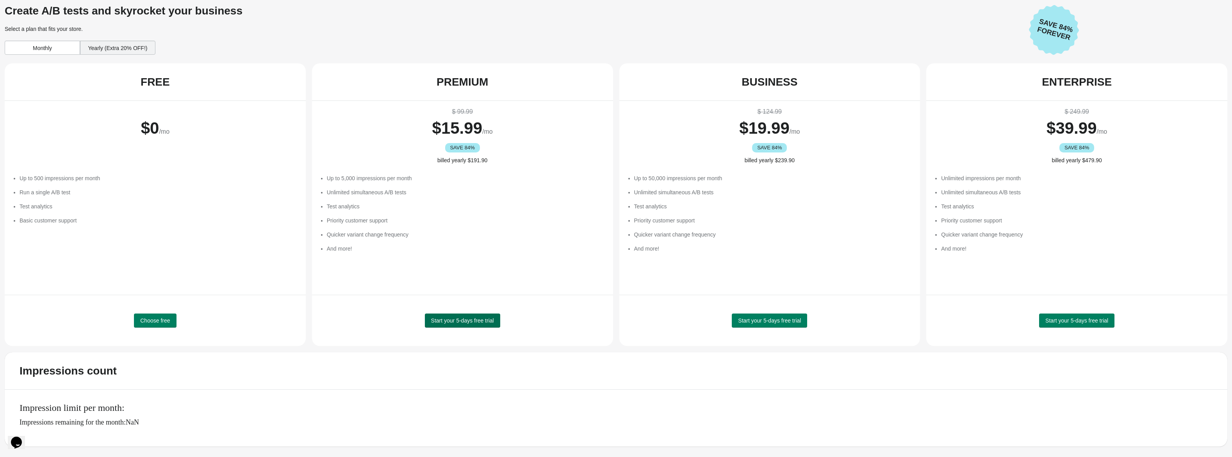
click at [460, 317] on span "Start your 5-days free trial" at bounding box center [462, 320] width 63 height 6
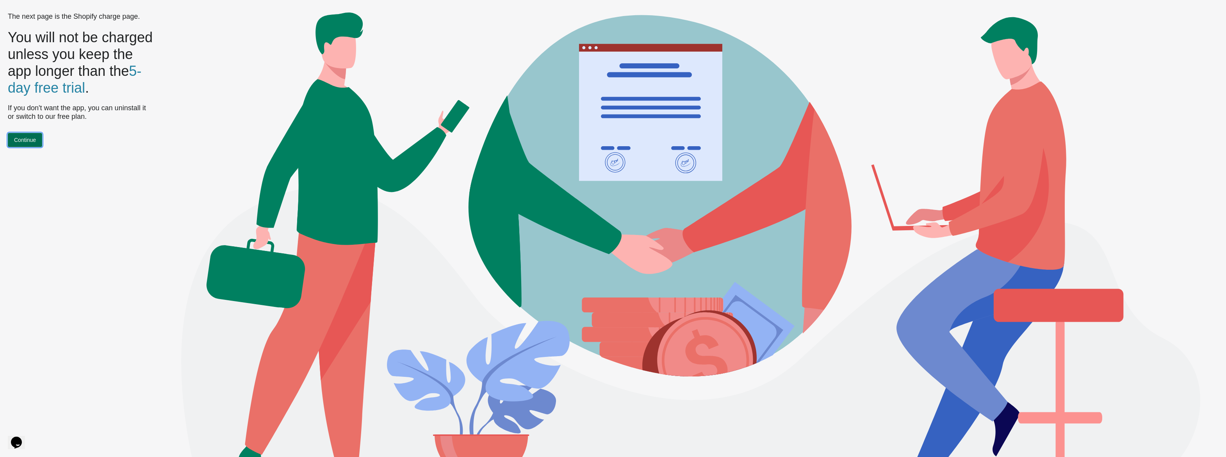
click at [22, 143] on span "Continue" at bounding box center [25, 140] width 22 height 6
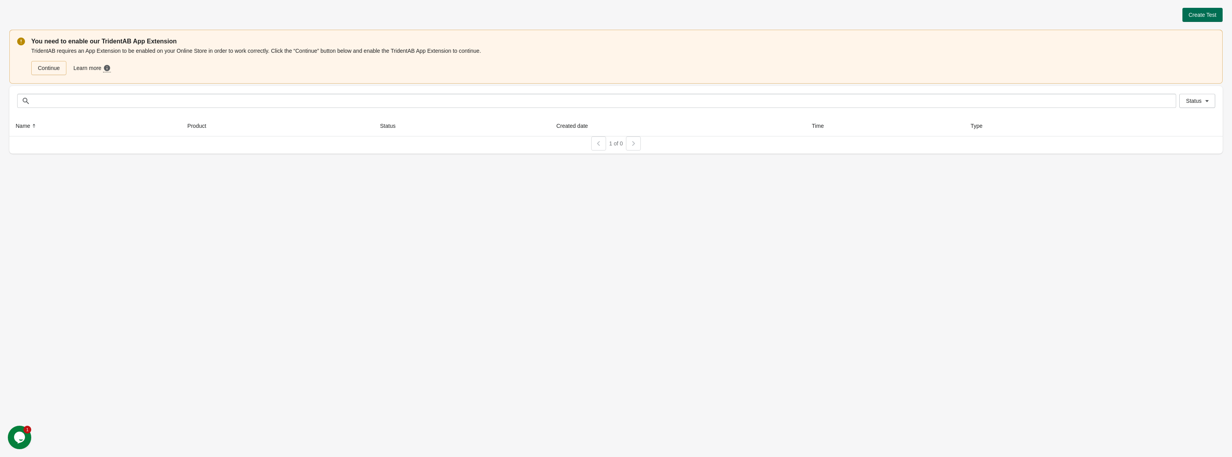
click at [1190, 18] on span "Create Test" at bounding box center [1203, 15] width 28 height 6
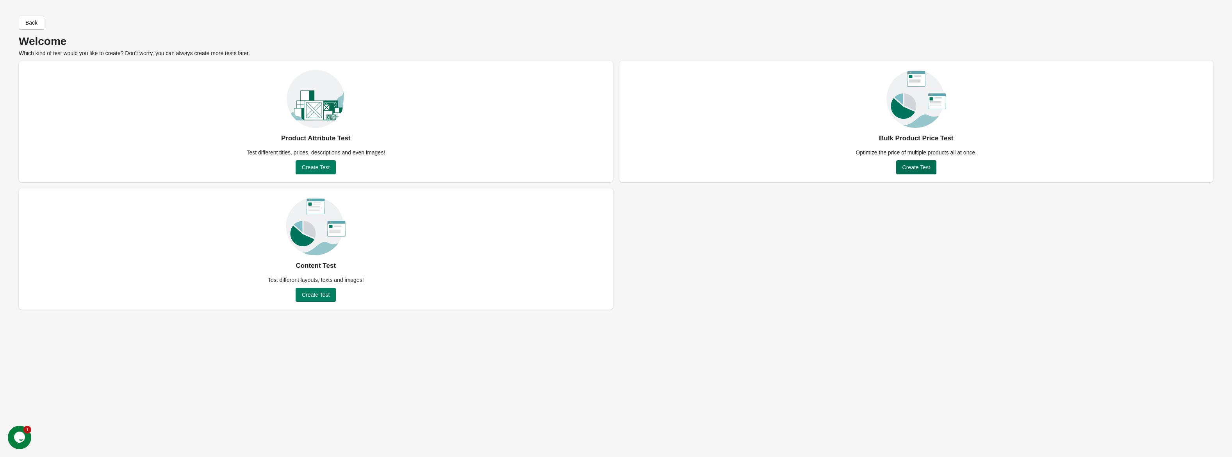
click at [921, 169] on span "Create Test" at bounding box center [917, 167] width 28 height 6
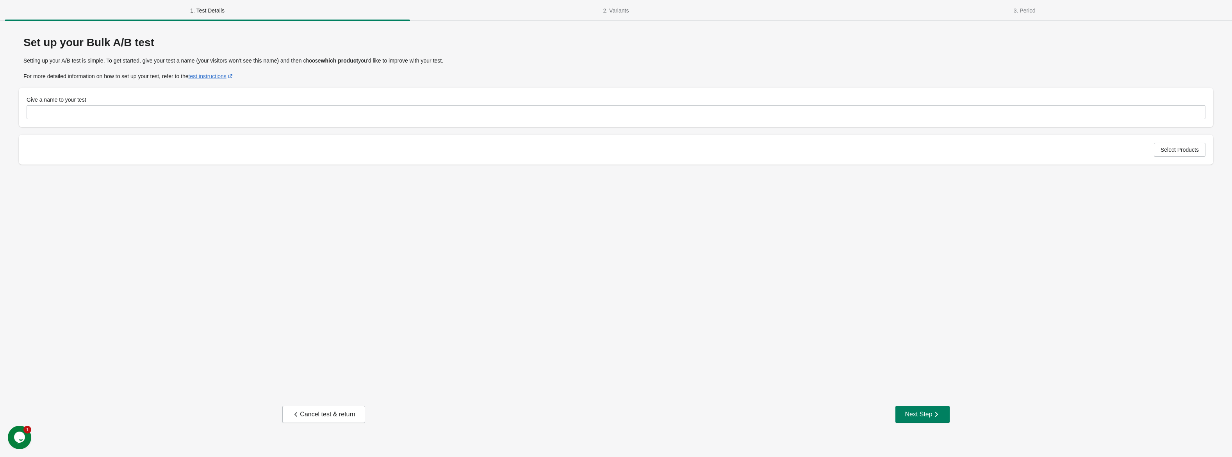
click at [309, 127] on div "Set up your Bulk A/B test Setting up your A/B test is simple. To get started, g…" at bounding box center [616, 97] width 1195 height 136
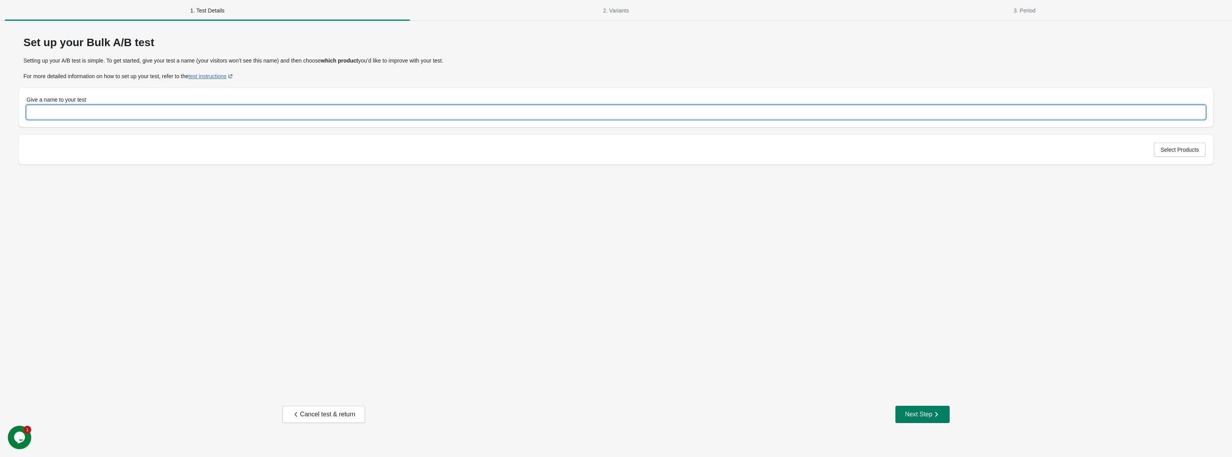
click at [316, 113] on input "Give a name to your test" at bounding box center [616, 112] width 1179 height 14
type input "**********"
click at [1168, 153] on button "Select Products" at bounding box center [1180, 150] width 52 height 14
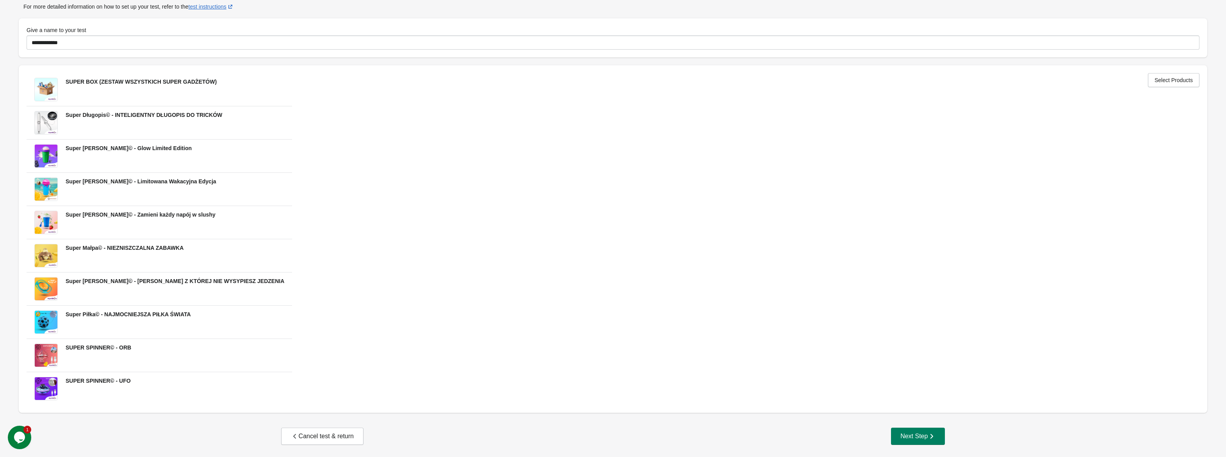
scroll to position [72, 0]
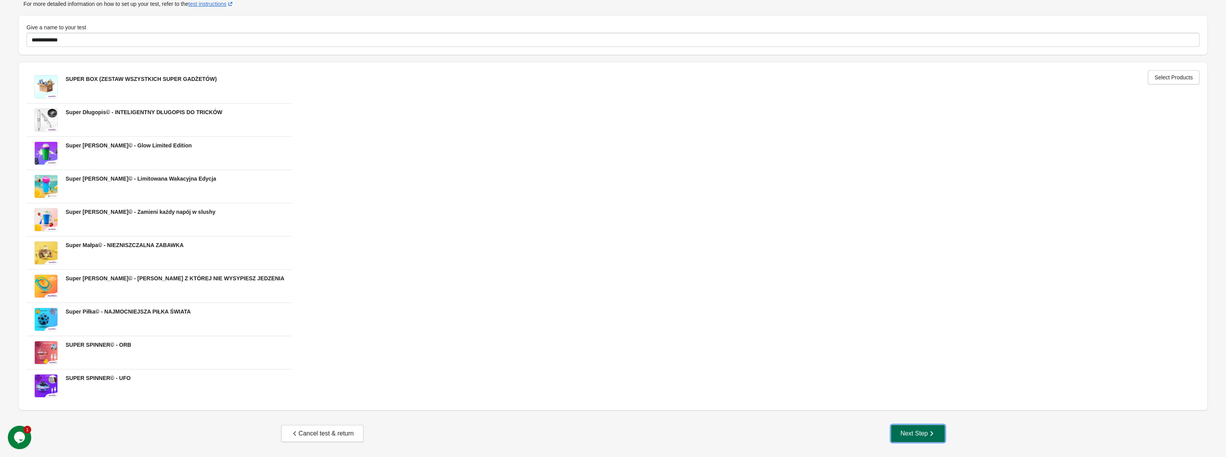
click at [908, 429] on div "Next Step" at bounding box center [918, 433] width 35 height 8
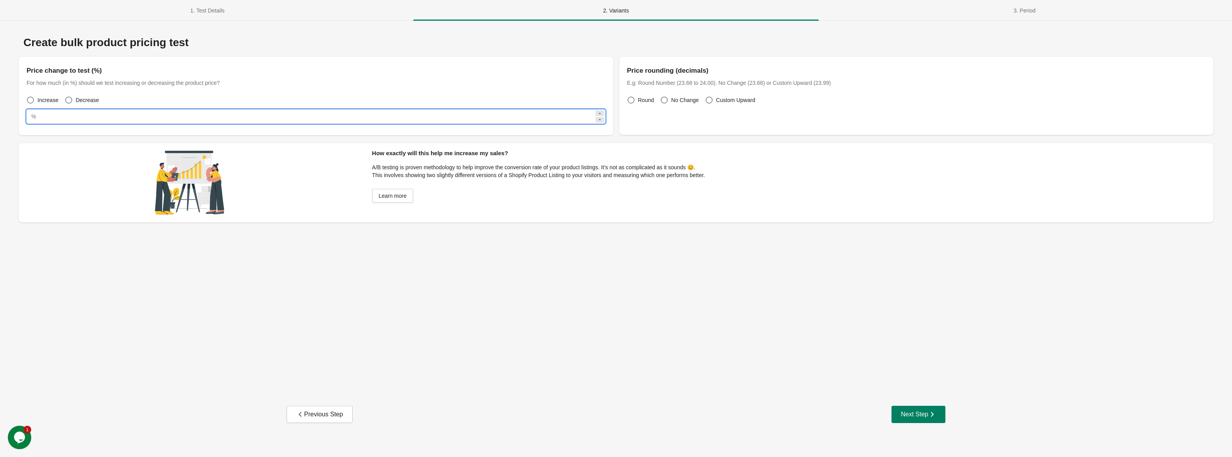
drag, startPoint x: 56, startPoint y: 116, endPoint x: -15, endPoint y: 113, distance: 71.1
click at [0, 113] on html "1. Test Details 2. Variants 3. Period 1. Test Details 2. Variants 3. Period Cre…" at bounding box center [616, 228] width 1232 height 457
click at [84, 100] on span "Decrease" at bounding box center [87, 100] width 23 height 8
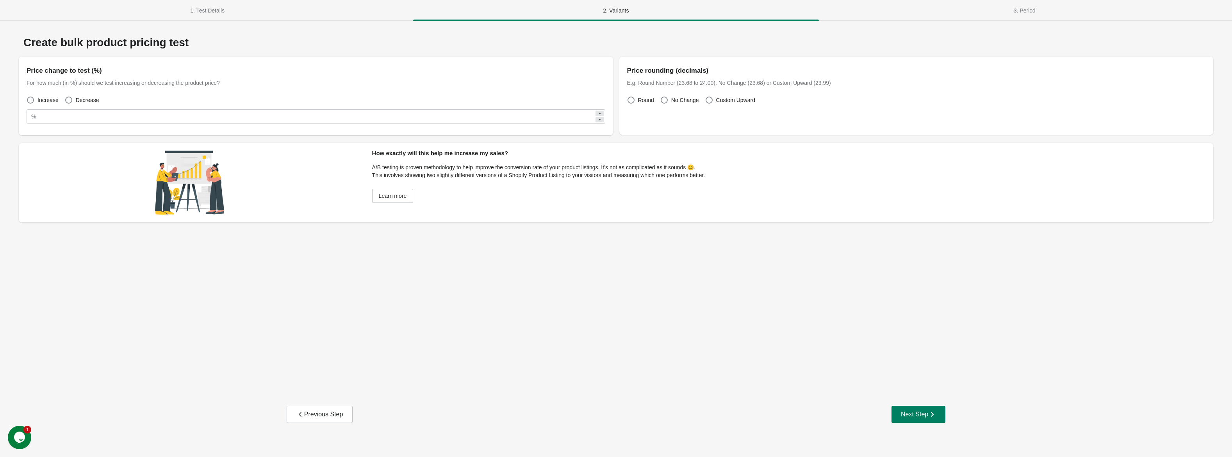
click at [52, 98] on span "Increase" at bounding box center [47, 100] width 21 height 8
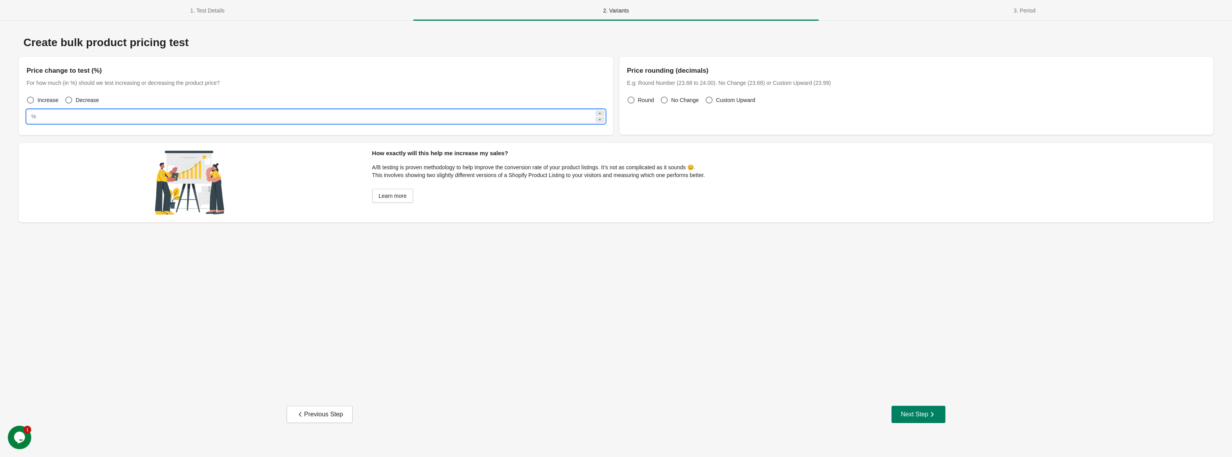
drag, startPoint x: 58, startPoint y: 112, endPoint x: 40, endPoint y: 117, distance: 19.0
click at [45, 117] on input "**" at bounding box center [316, 116] width 555 height 14
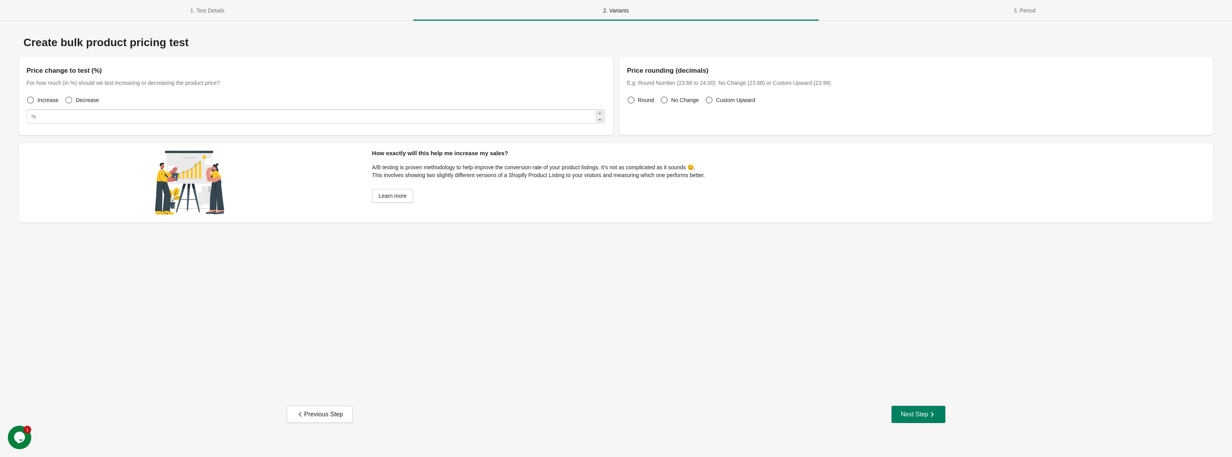
click at [84, 99] on span "Decrease" at bounding box center [87, 100] width 23 height 8
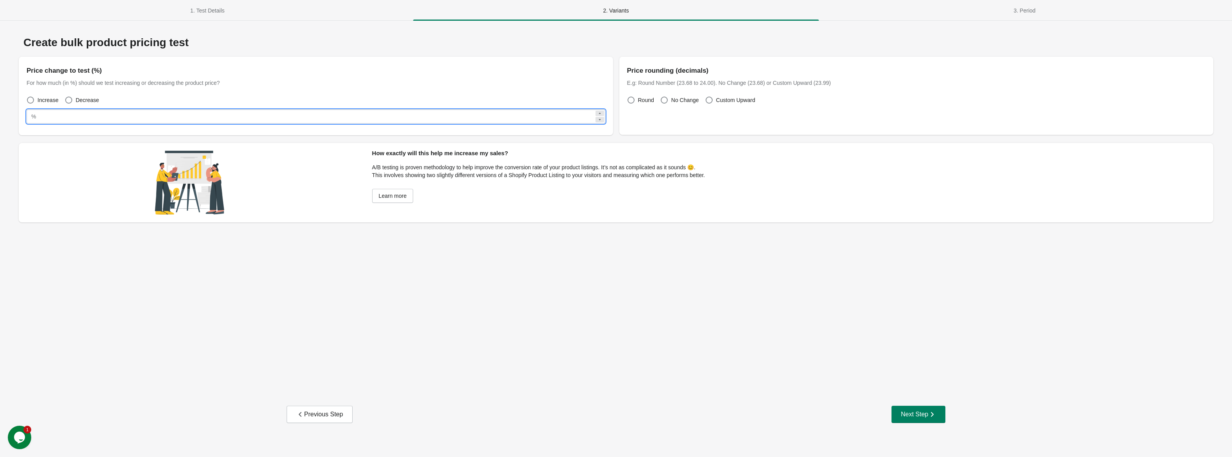
drag, startPoint x: 52, startPoint y: 111, endPoint x: 2, endPoint y: 107, distance: 50.9
click at [5, 112] on div "Create bulk product pricing test Price change to test (%) For how much (in %) s…" at bounding box center [616, 229] width 1232 height 417
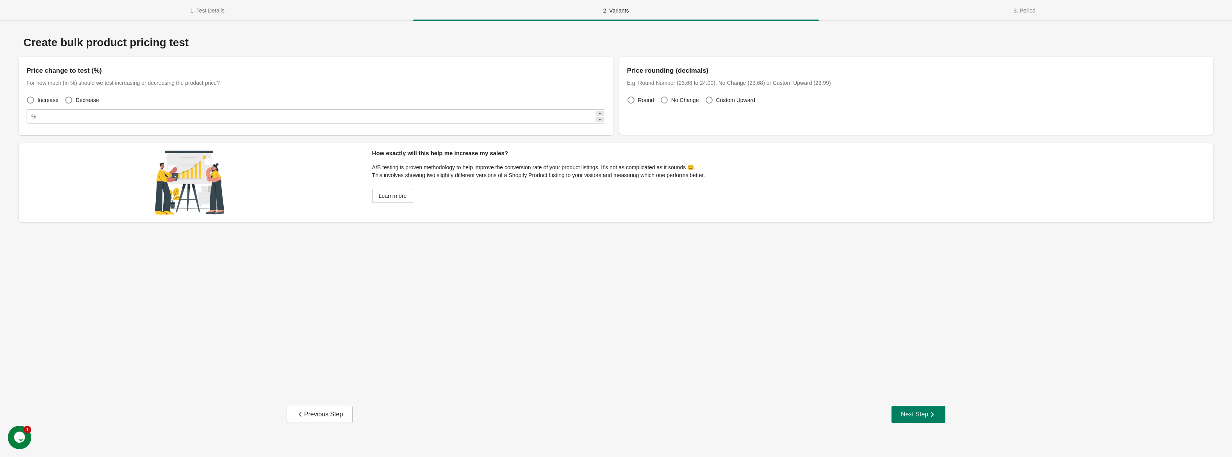
click at [689, 102] on span "No Change" at bounding box center [685, 100] width 28 height 8
click at [647, 93] on div "Price rounding (decimals) E.g: Round Number (23.68 to 24.00). No Change (23.68)…" at bounding box center [916, 96] width 594 height 78
drag, startPoint x: 634, startPoint y: 103, endPoint x: 703, endPoint y: 103, distance: 68.7
click at [633, 103] on span at bounding box center [631, 100] width 8 height 8
drag, startPoint x: 737, startPoint y: 104, endPoint x: 726, endPoint y: 102, distance: 11.2
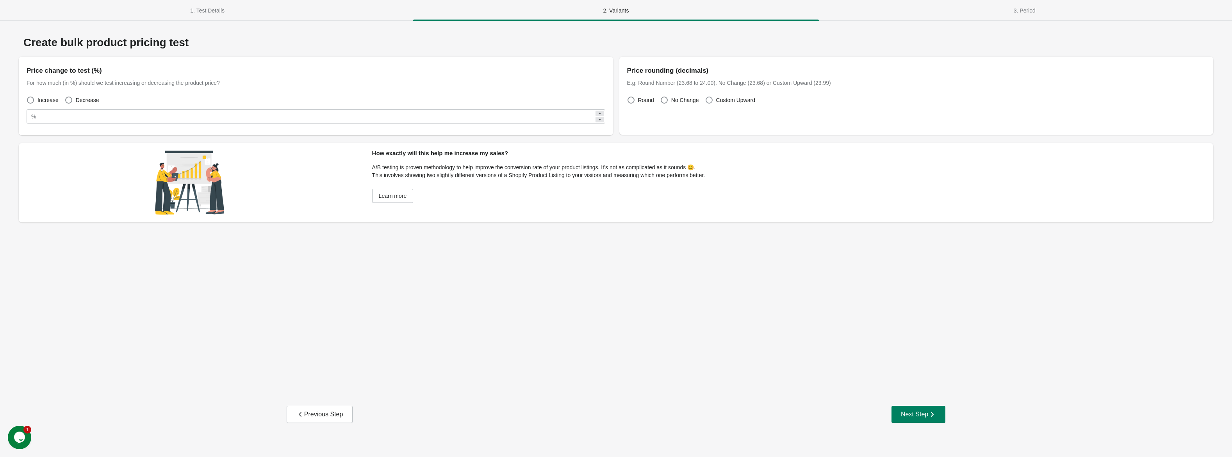
click at [735, 103] on label "Custom Upward" at bounding box center [730, 100] width 50 height 11
drag, startPoint x: 644, startPoint y: 97, endPoint x: 435, endPoint y: 135, distance: 212.3
click at [644, 97] on span "Round" at bounding box center [646, 100] width 16 height 8
click at [381, 142] on div "Create bulk product pricing test Price change to test (%) For how much (in %) s…" at bounding box center [616, 127] width 1195 height 197
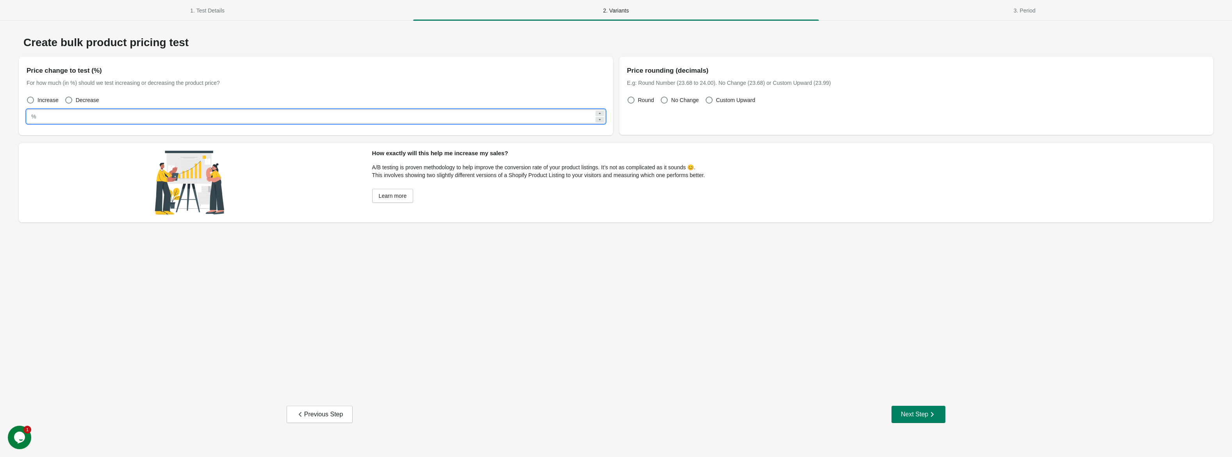
click at [350, 117] on input "**" at bounding box center [316, 116] width 555 height 14
click at [281, 2] on button "1. Test Details" at bounding box center [207, 10] width 409 height 20
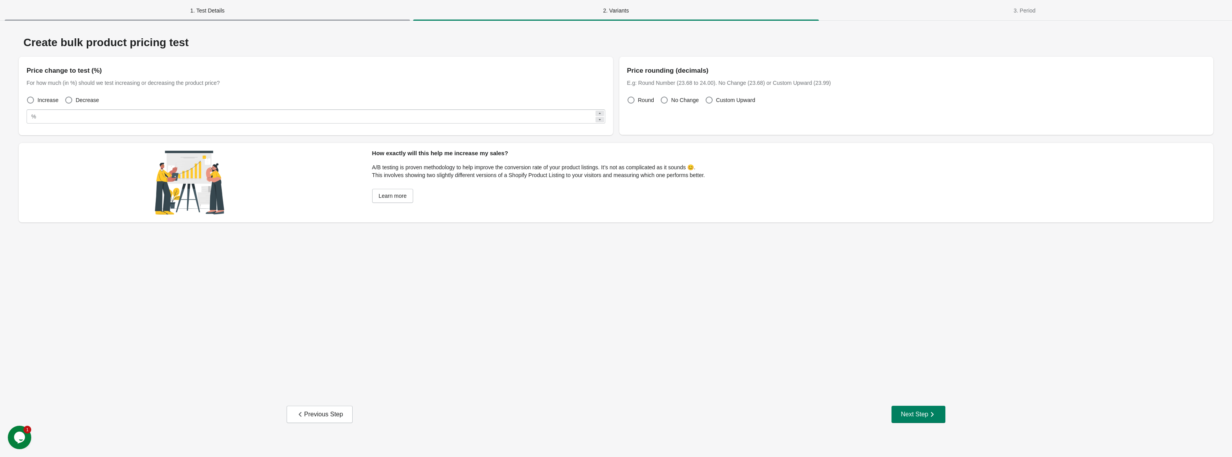
click at [275, 5] on span "1. Test Details" at bounding box center [207, 11] width 405 height 14
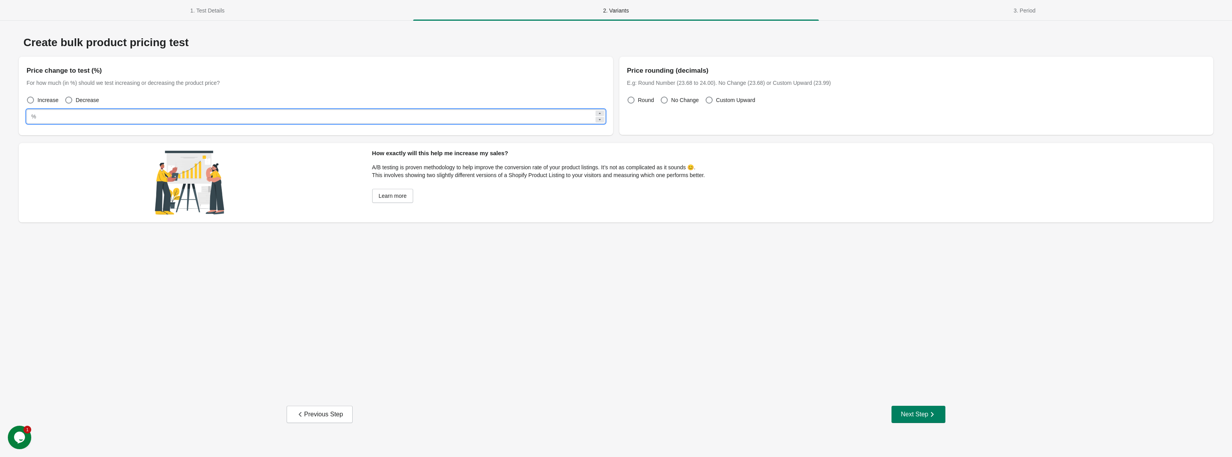
drag, startPoint x: 30, startPoint y: 126, endPoint x: 46, endPoint y: 121, distance: 16.6
click at [24, 125] on div "Price change to test (%) For how much (in %) should we test increasing or decre…" at bounding box center [316, 94] width 594 height 75
type input "**"
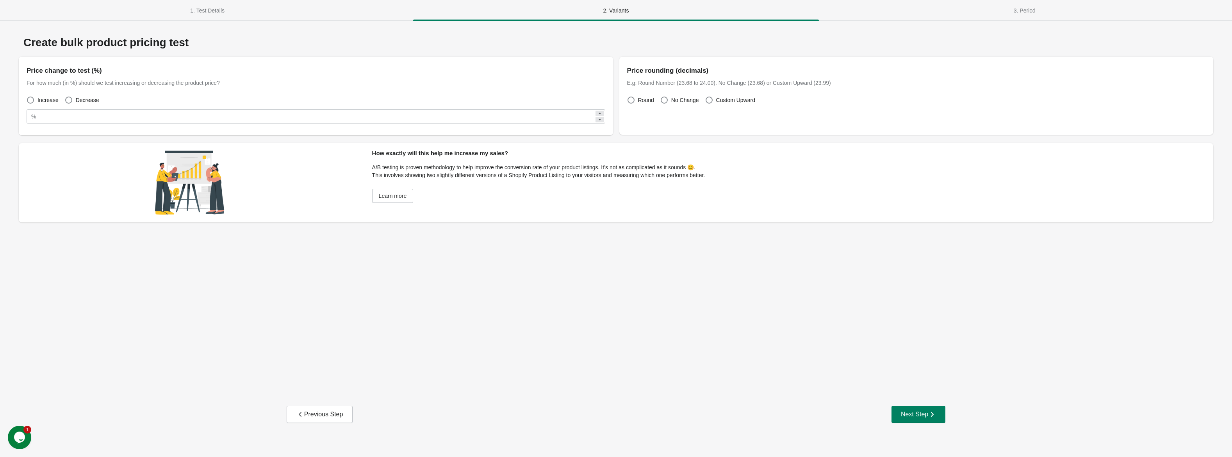
click at [636, 284] on div "Create bulk product pricing test Price change to test (%) For how much (in %) s…" at bounding box center [615, 211] width 1213 height 365
click at [907, 412] on div "Next Step" at bounding box center [918, 414] width 35 height 8
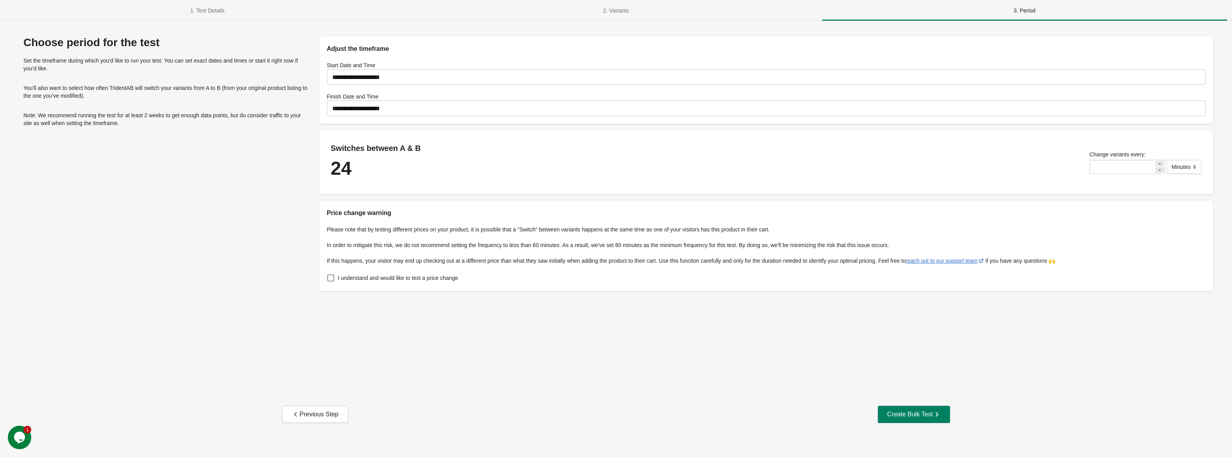
drag, startPoint x: 253, startPoint y: 164, endPoint x: 220, endPoint y: 166, distance: 32.5
click at [220, 166] on div "**********" at bounding box center [616, 163] width 1195 height 255
click at [214, 177] on div "Choose period for the test Set the timeframe during which you’d like to run you…" at bounding box center [166, 163] width 294 height 255
drag, startPoint x: 335, startPoint y: 171, endPoint x: 294, endPoint y: 171, distance: 40.6
click at [306, 171] on div "**********" at bounding box center [616, 163] width 1195 height 255
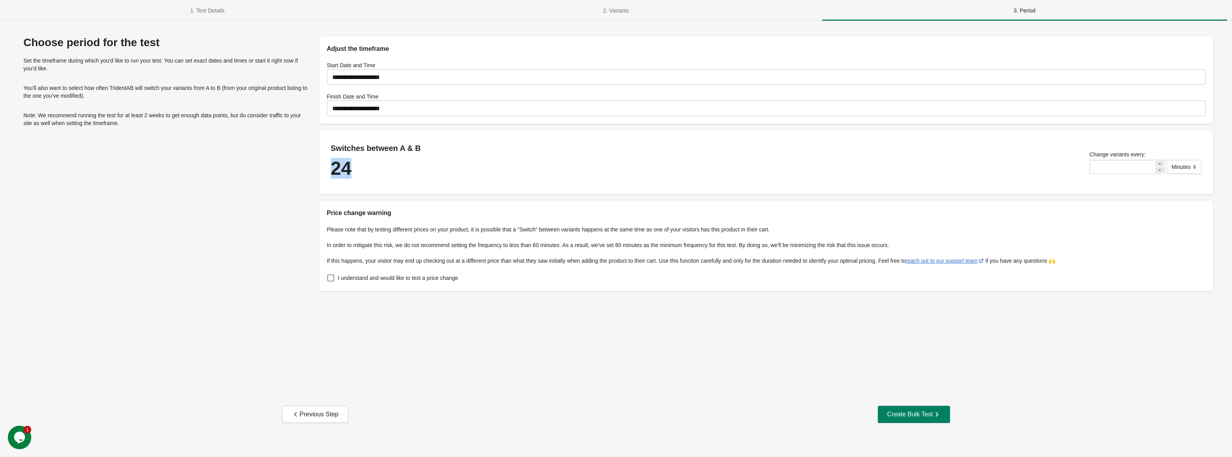
click at [284, 179] on div "Choose period for the test Set the timeframe during which you’d like to run you…" at bounding box center [166, 163] width 294 height 255
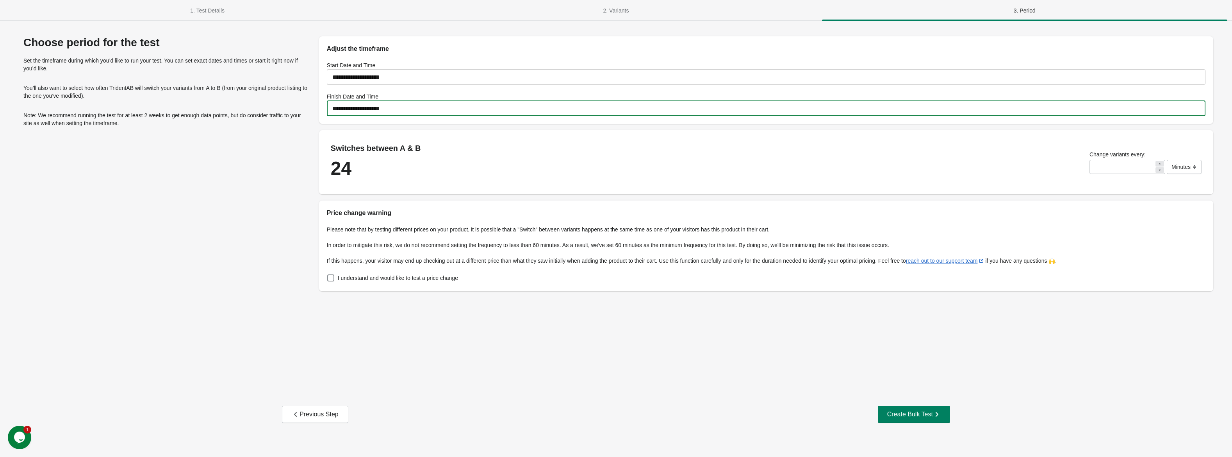
click at [406, 110] on input "**********" at bounding box center [766, 108] width 879 height 22
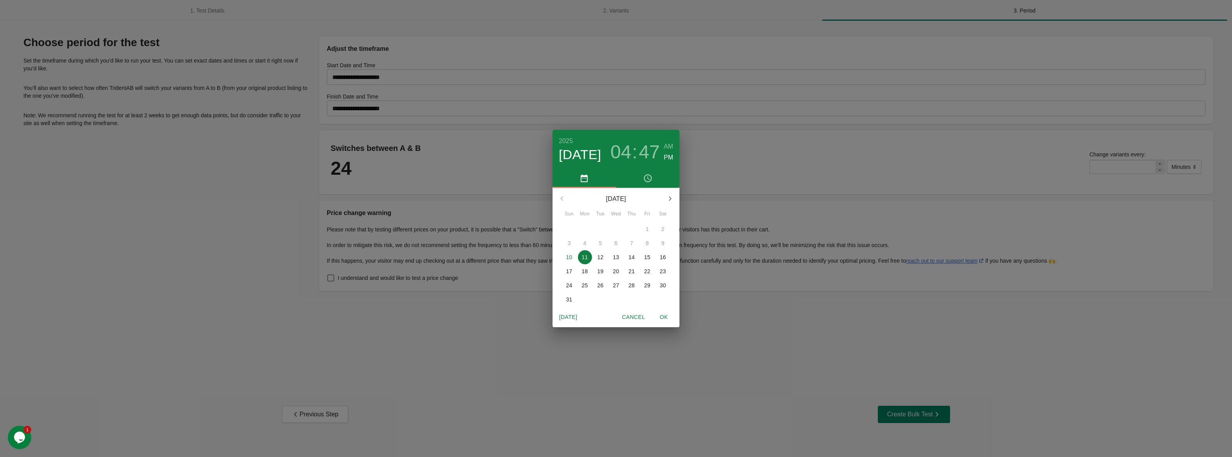
click at [664, 196] on button "button" at bounding box center [670, 198] width 19 height 19
click at [561, 205] on button "button" at bounding box center [562, 198] width 19 height 19
click at [665, 254] on p "16" at bounding box center [663, 257] width 6 height 8
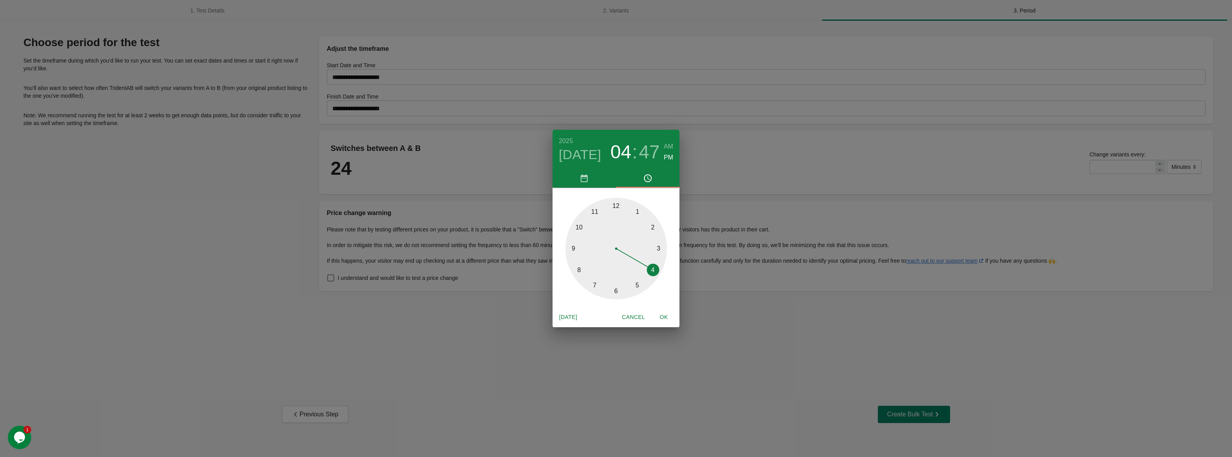
click at [663, 321] on span "OK" at bounding box center [664, 317] width 19 height 10
type input "**********"
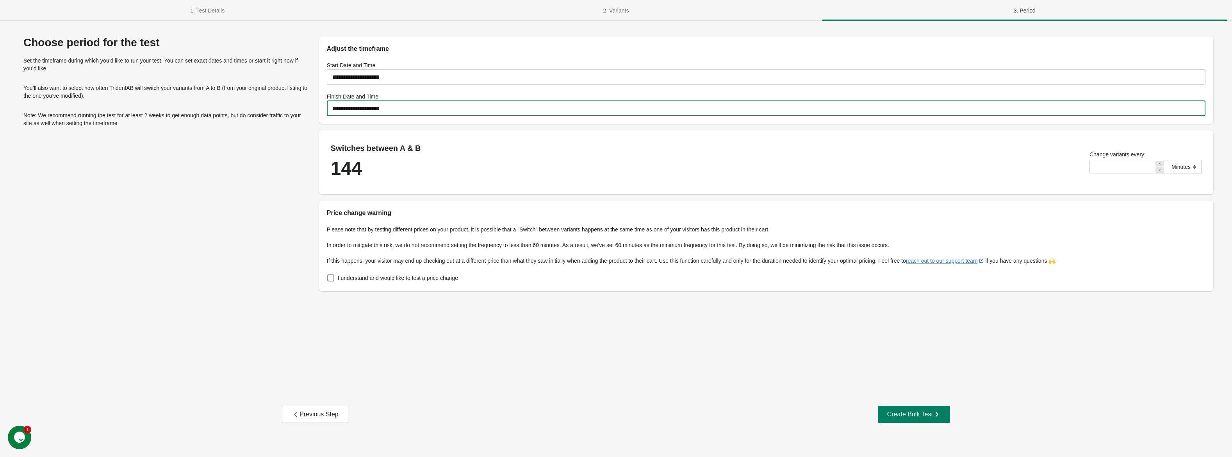
click at [633, 382] on div "**********" at bounding box center [615, 211] width 1213 height 365
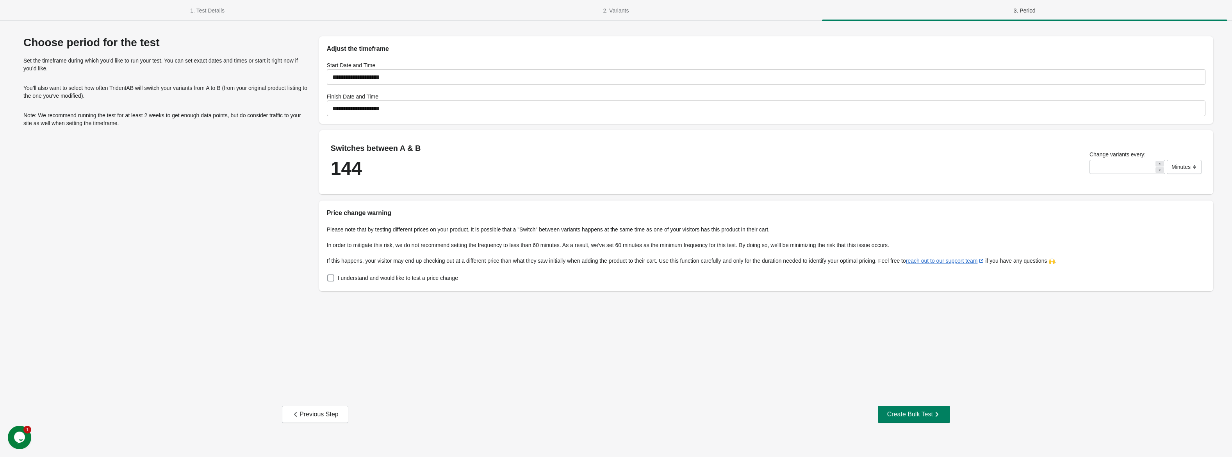
click at [410, 278] on span "I understand and would like to test a price change" at bounding box center [398, 278] width 120 height 8
click at [917, 402] on div "**********" at bounding box center [615, 232] width 1213 height 406
click at [914, 419] on button "Create Bulk Test" at bounding box center [914, 413] width 72 height 17
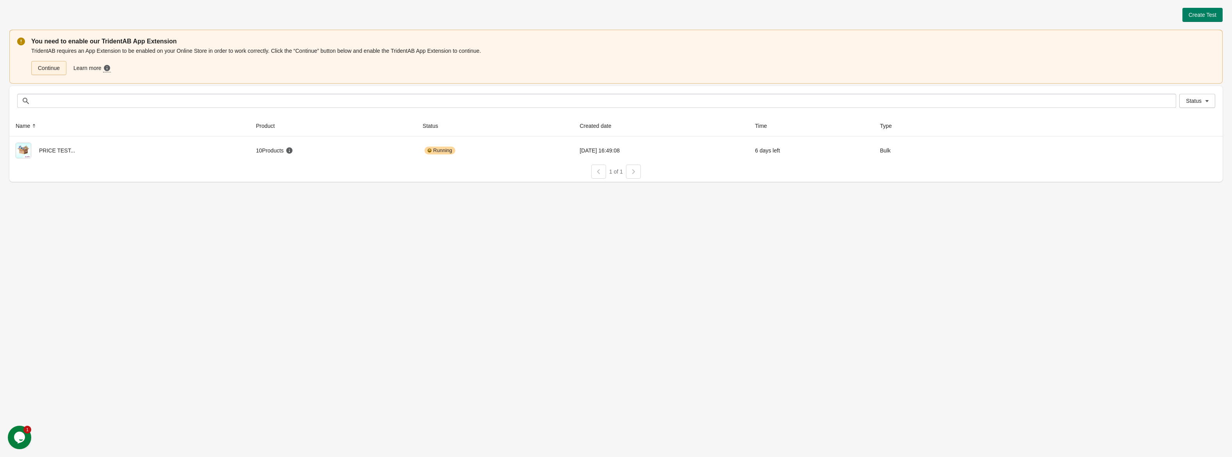
click at [61, 67] on link "Continue" at bounding box center [48, 68] width 35 height 14
drag, startPoint x: 62, startPoint y: 77, endPoint x: 55, endPoint y: 69, distance: 10.5
click at [60, 75] on div "You need to enable our TridentAB App Extension TridentAB requires an App Extens…" at bounding box center [615, 57] width 1213 height 54
click at [55, 69] on link "Continue" at bounding box center [48, 68] width 35 height 14
